Goal: Task Accomplishment & Management: Complete application form

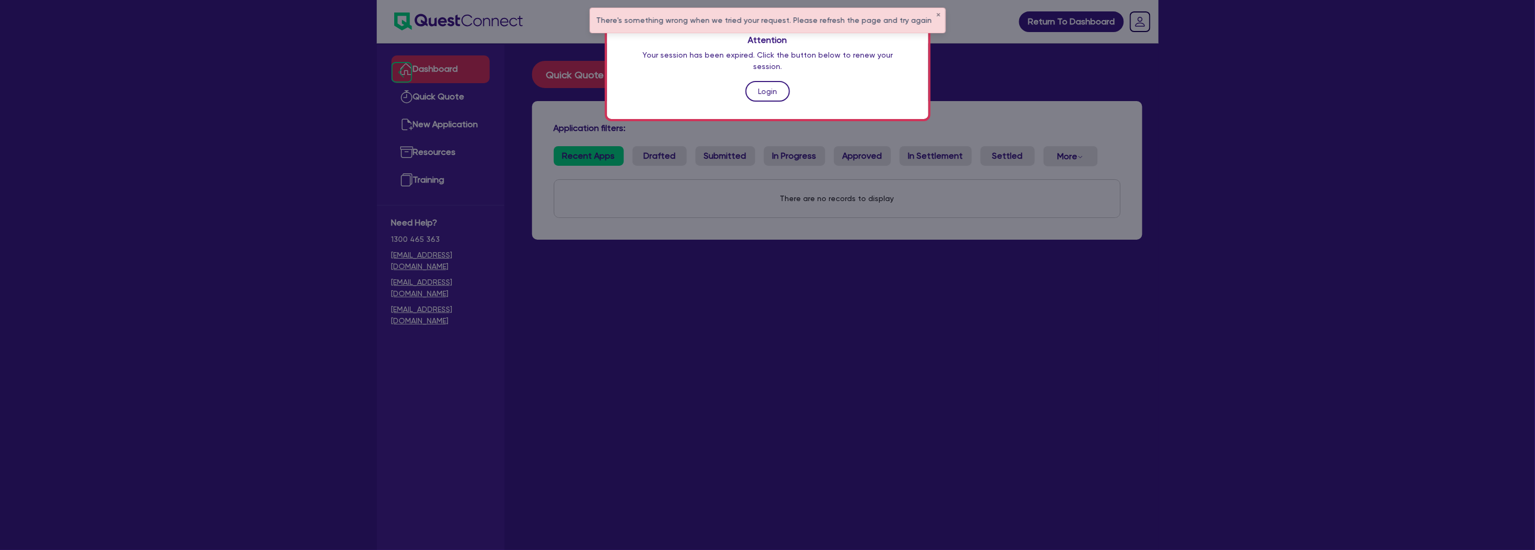
drag, startPoint x: 0, startPoint y: 0, endPoint x: 773, endPoint y: 76, distance: 777.0
click at [773, 81] on link "Login" at bounding box center [768, 91] width 45 height 21
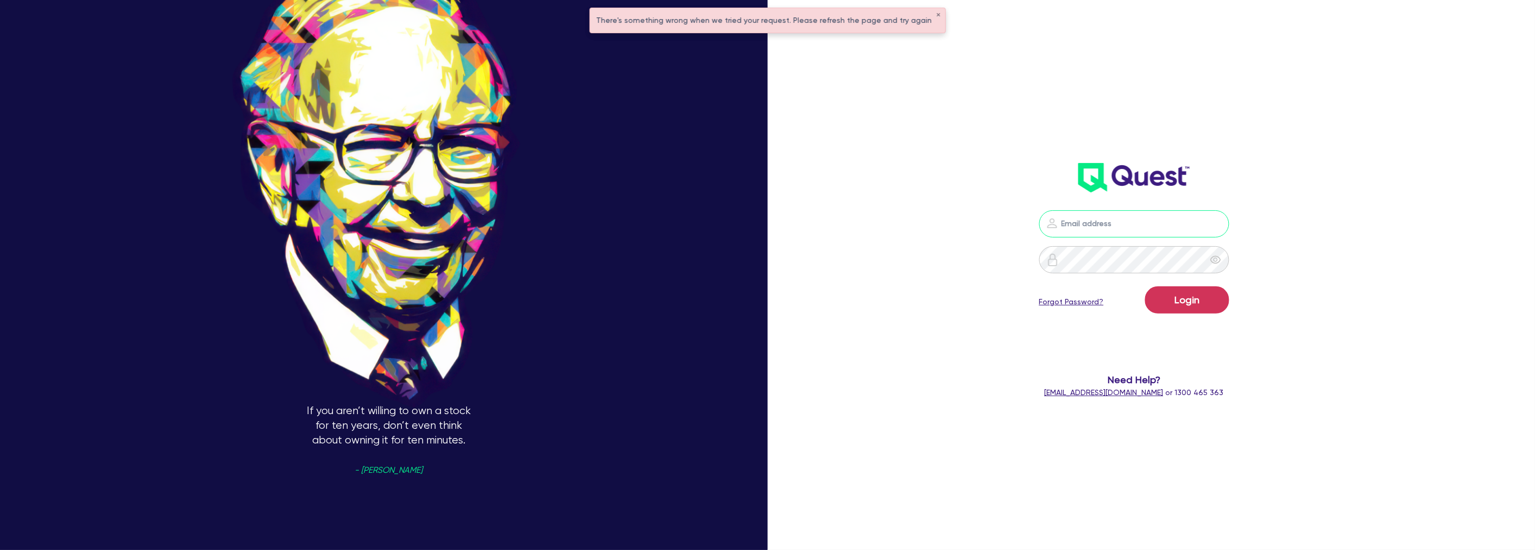
click at [1110, 218] on input "email" at bounding box center [1134, 223] width 190 height 27
type input "[PERSON_NAME][EMAIL_ADDRESS][PERSON_NAME][DOMAIN_NAME]"
click at [1360, 165] on header at bounding box center [1134, 177] width 451 height 43
click at [823, 110] on div "Only when the tide goes out do you discover who's been swimming naked. - [PERSO…" at bounding box center [767, 275] width 1535 height 622
click at [927, 18] on div "There's something wrong when we tried your request. Please refresh the page and…" at bounding box center [767, 20] width 355 height 24
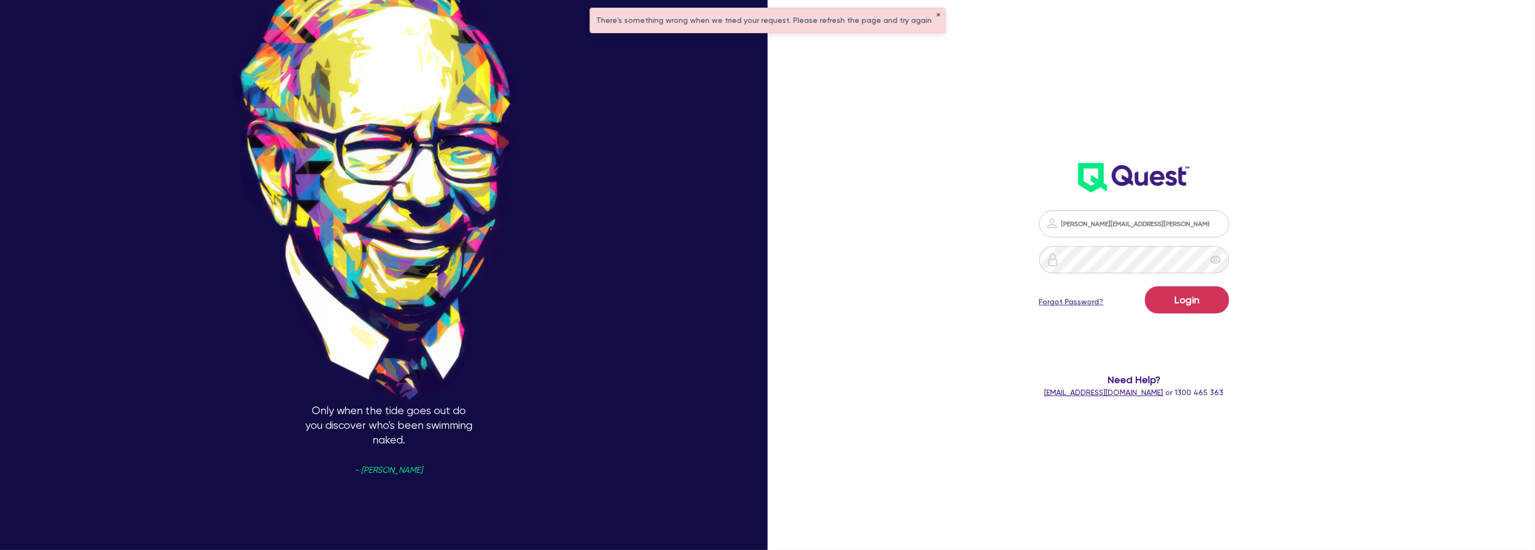
click at [937, 14] on button "✕" at bounding box center [939, 14] width 4 height 5
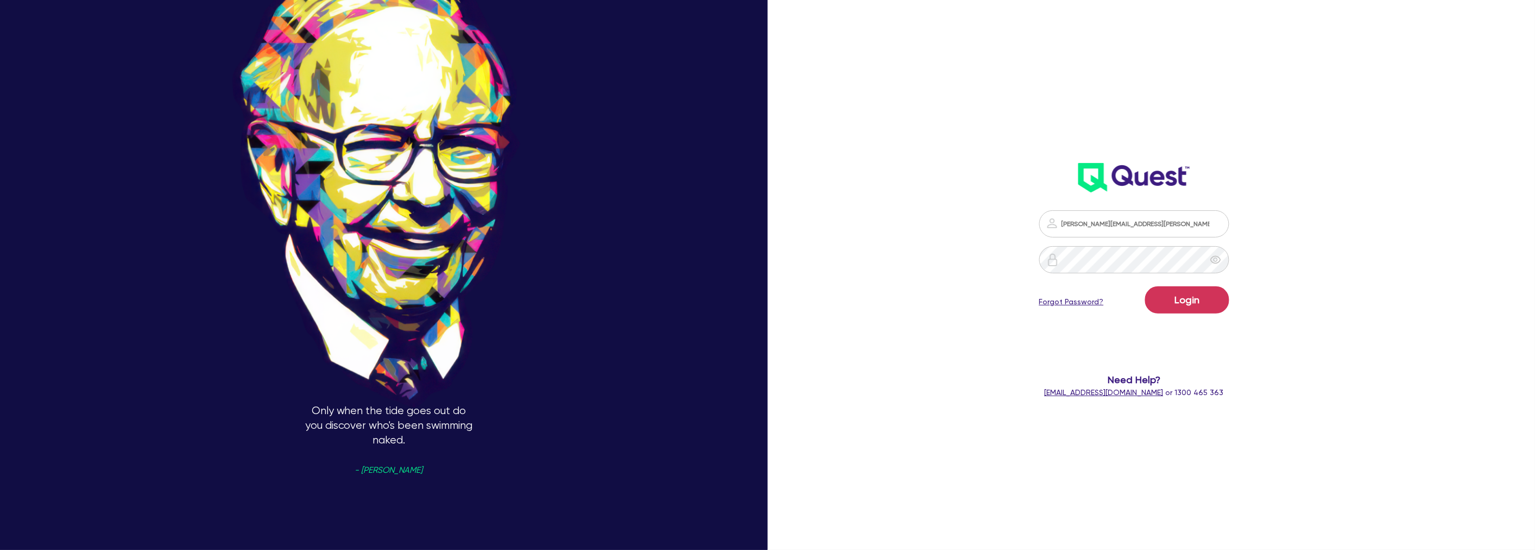
click at [1023, 59] on div "[PERSON_NAME][EMAIL_ADDRESS][PERSON_NAME][DOMAIN_NAME] Login Forgot Password? N…" at bounding box center [1134, 186] width 451 height 445
click at [1186, 294] on button "Login" at bounding box center [1187, 299] width 84 height 27
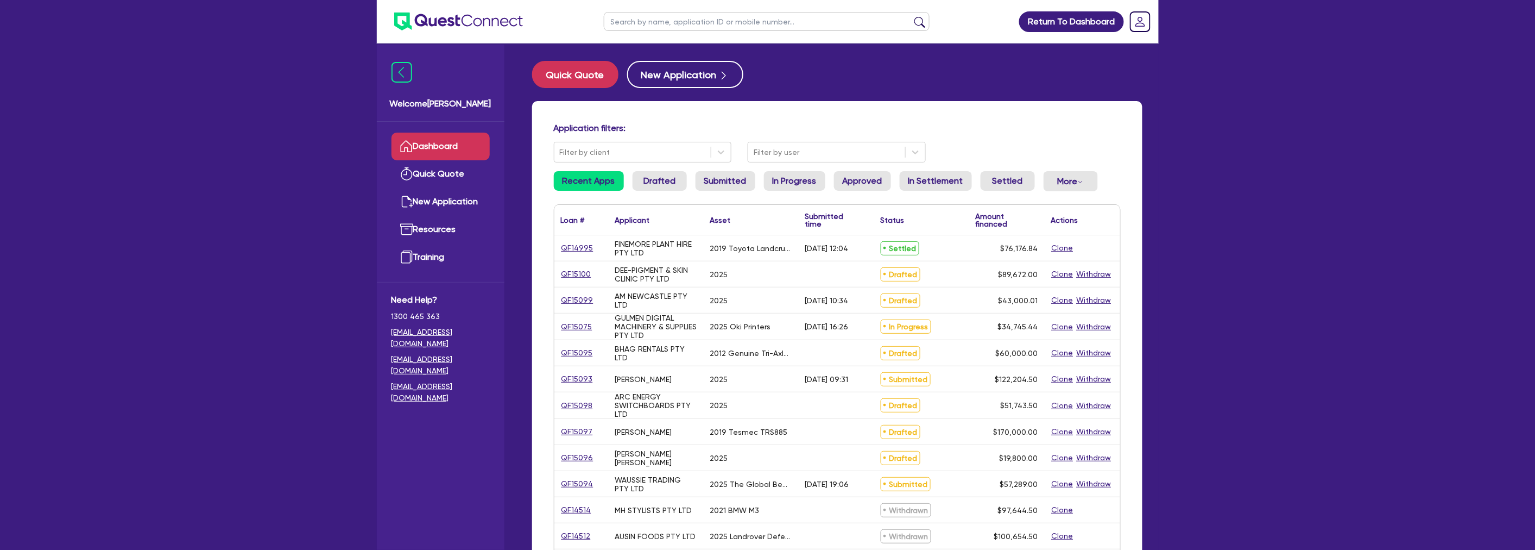
click at [1298, 275] on div "Return To Dashboard Edit Profile Logout Welcome [PERSON_NAME] Quick Quote New A…" at bounding box center [767, 438] width 1535 height 877
click at [1261, 184] on div "Return To Dashboard Edit Profile Logout Welcome [PERSON_NAME] Quick Quote New A…" at bounding box center [767, 438] width 1535 height 877
click at [669, 17] on input "text" at bounding box center [767, 21] width 326 height 19
type input "sm141"
click at [911, 16] on button "submit" at bounding box center [919, 23] width 17 height 15
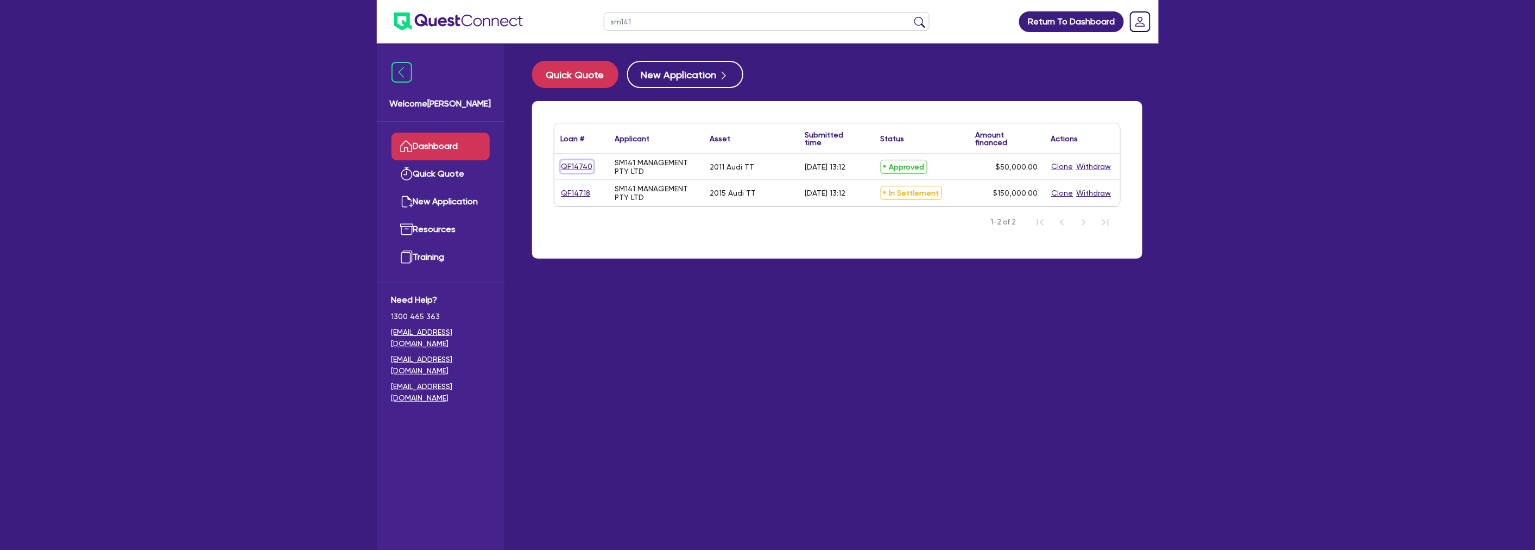
click at [576, 165] on link "QF14740" at bounding box center [577, 166] width 33 height 12
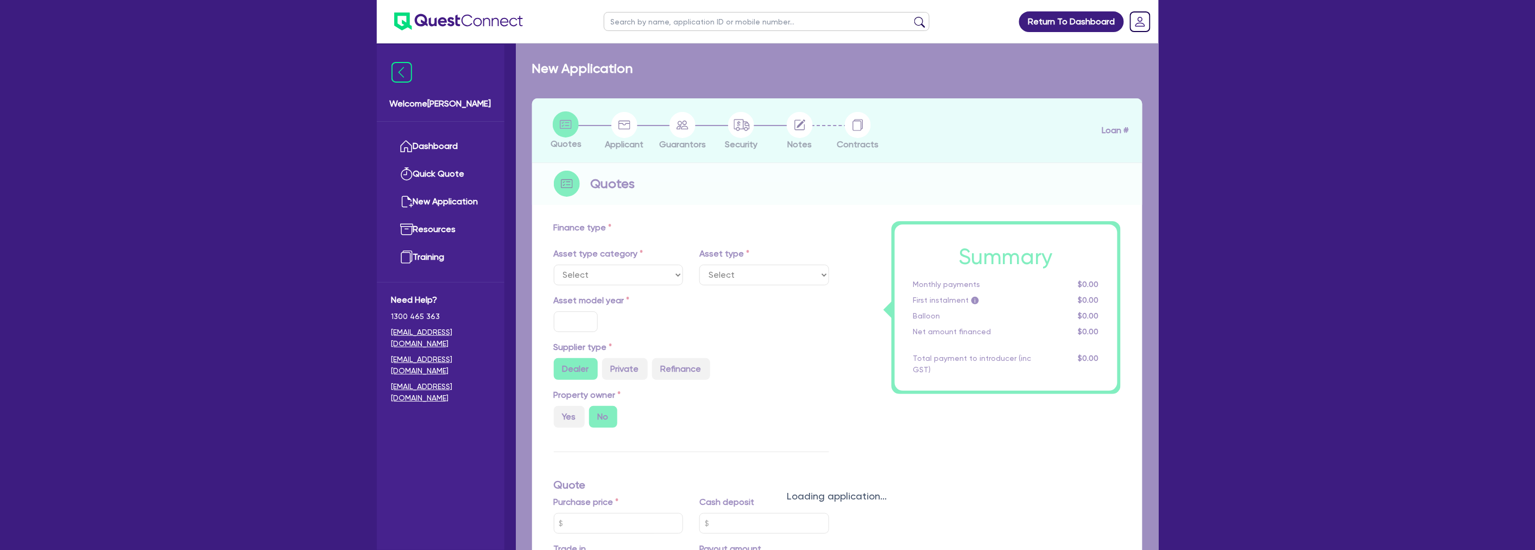
select select "CARS_AND_LIGHT_TRUCKS"
type input "2011"
radio input "false"
radio input "true"
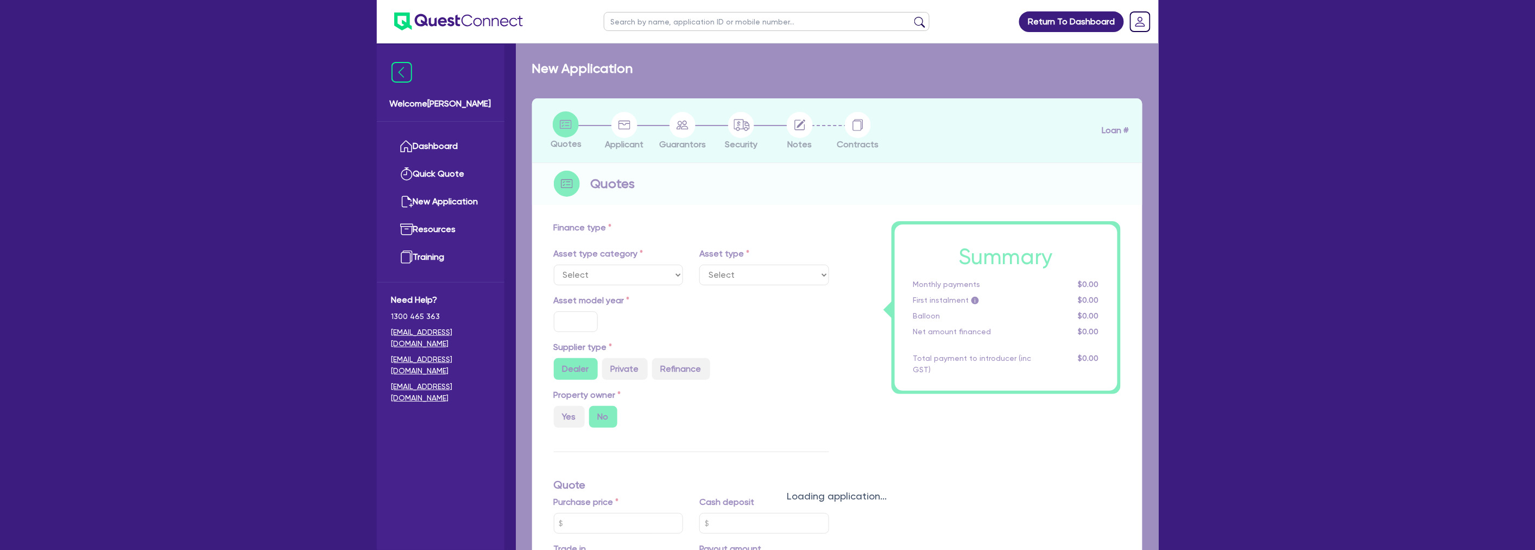
type input "50,000"
type input "6"
type input "3,000"
type input "17.95"
select select "PASSENGER_VEHICLES"
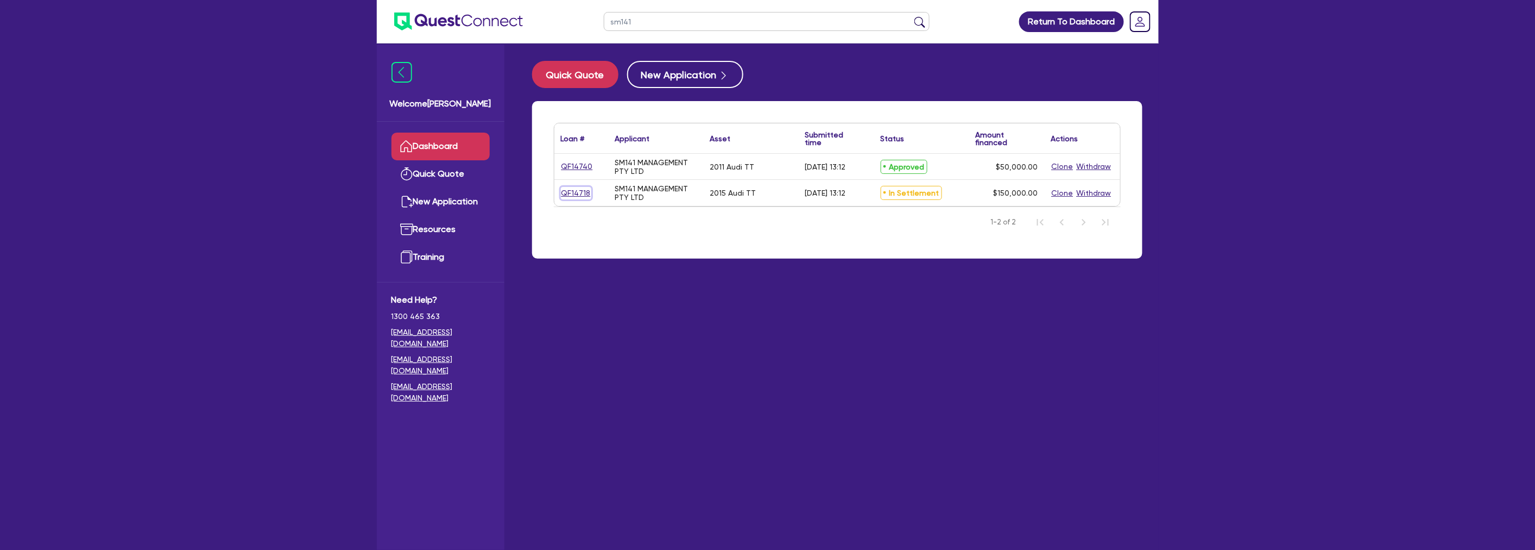
click at [583, 188] on link "QF14718" at bounding box center [576, 193] width 30 height 12
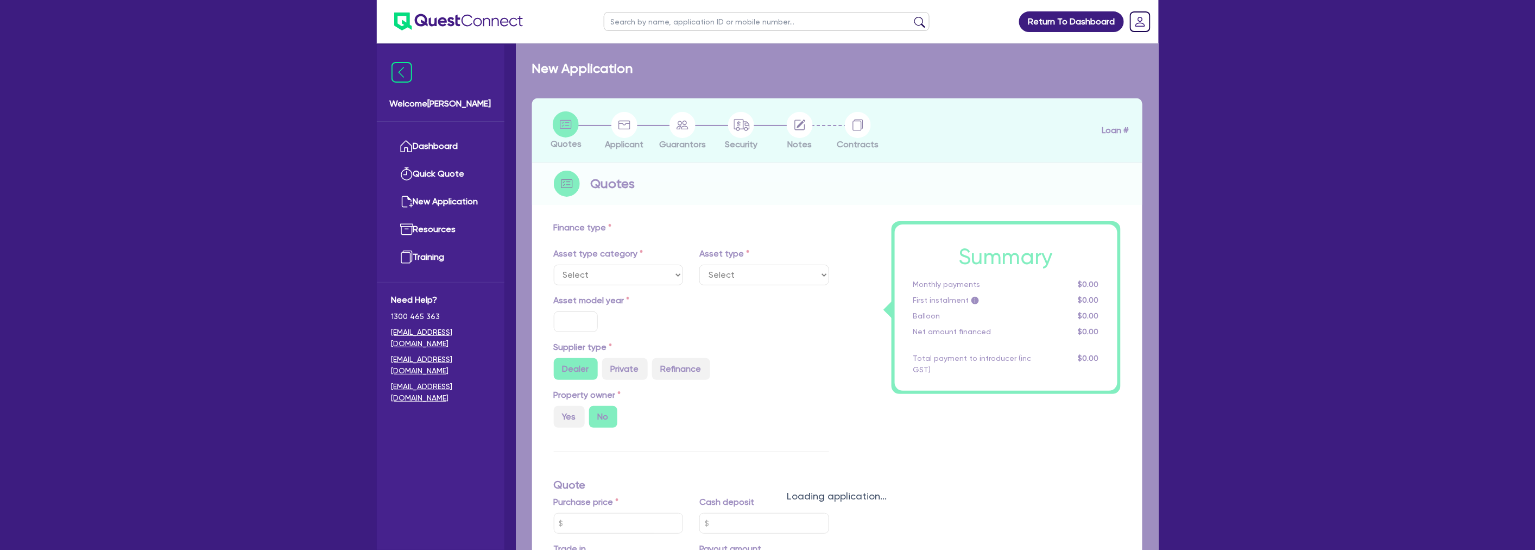
select select "CARS_AND_LIGHT_TRUCKS"
type input "2015"
radio input "false"
radio input "true"
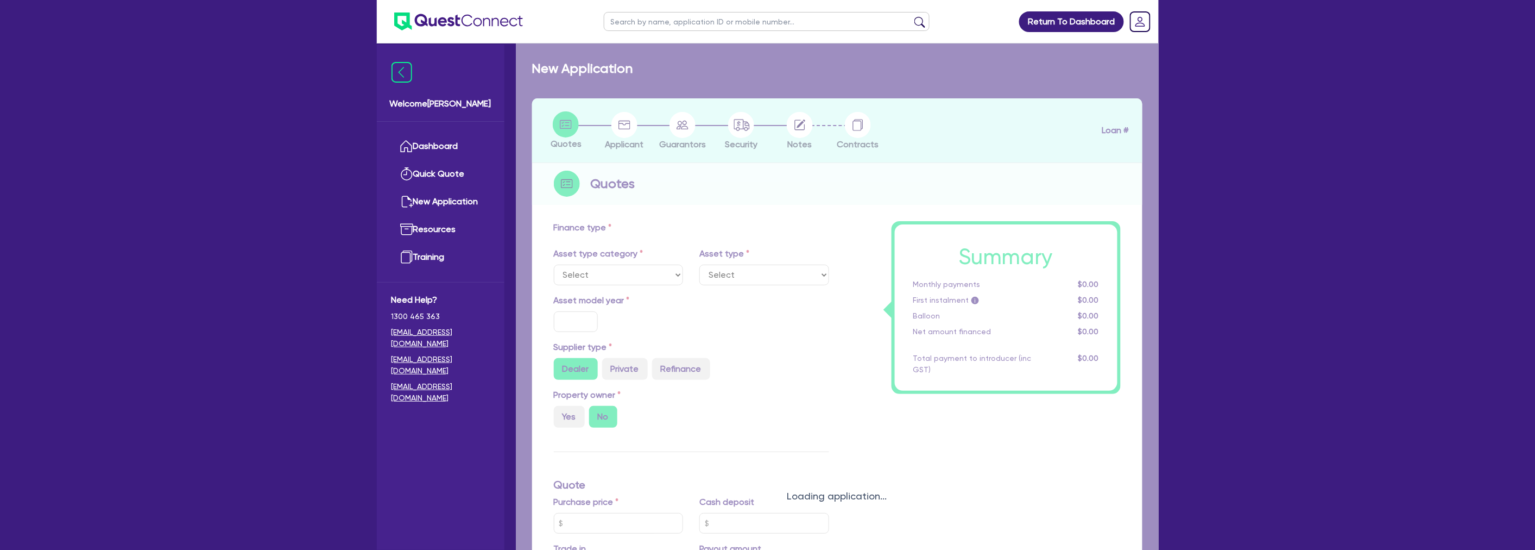
type input "150,000"
type input "3"
type input "4,500"
type input "17.95"
select select "PASSENGER_VEHICLES"
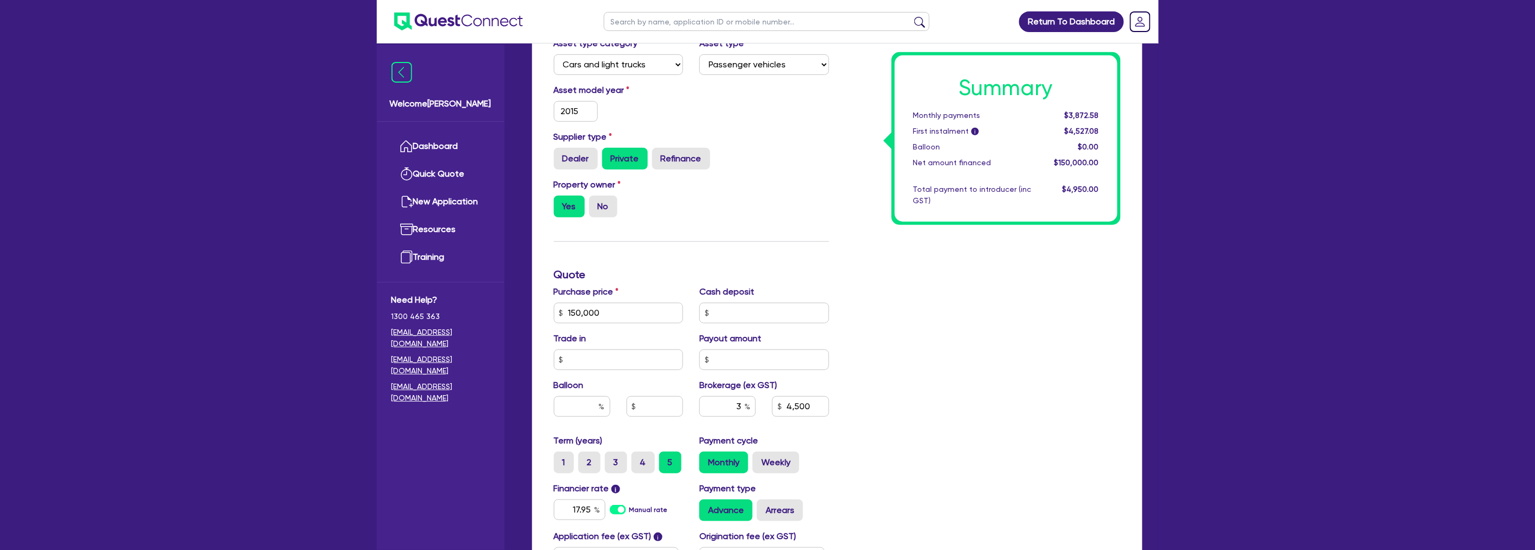
scroll to position [241, 0]
